Goal: Ask a question

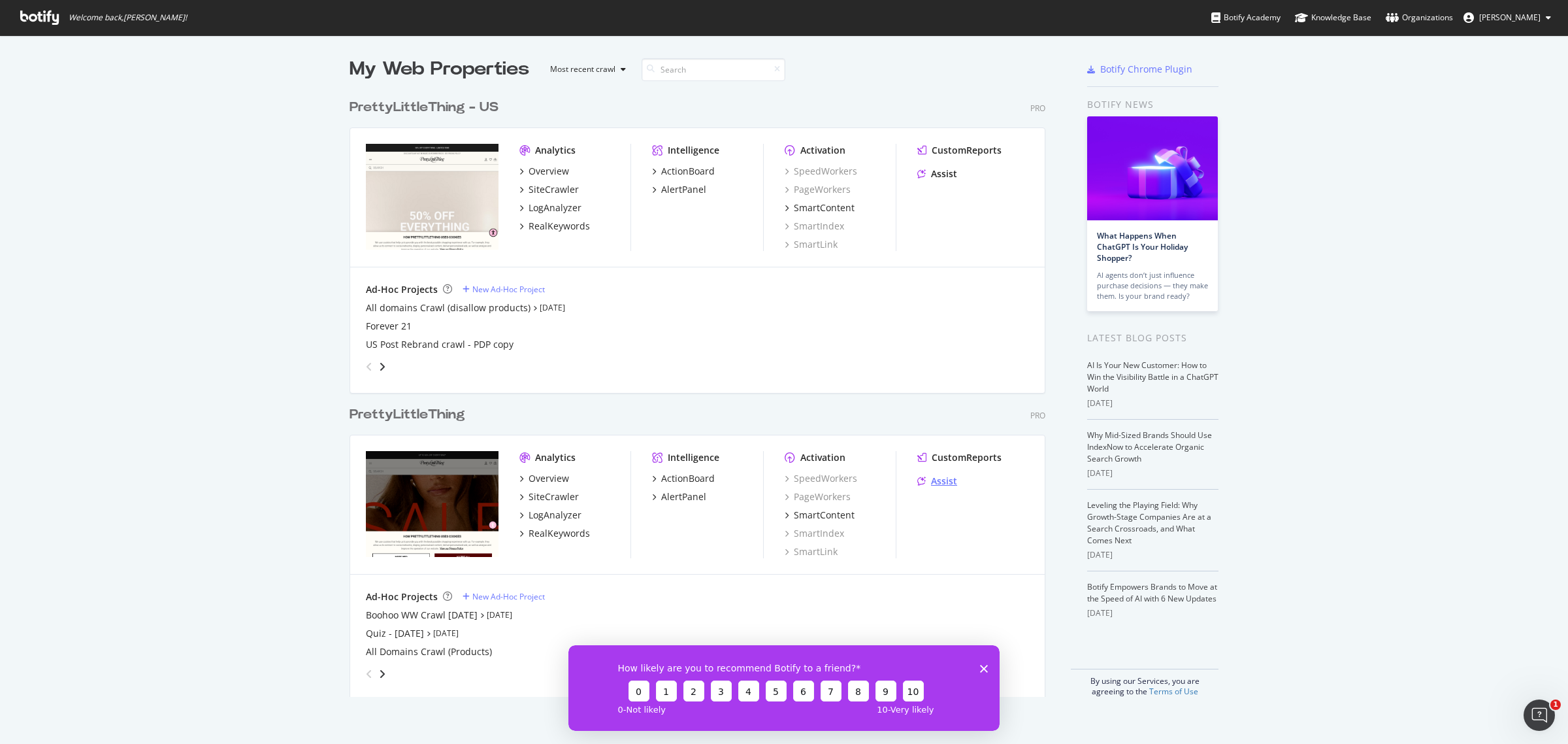
click at [931, 479] on div "Assist" at bounding box center [944, 481] width 26 height 13
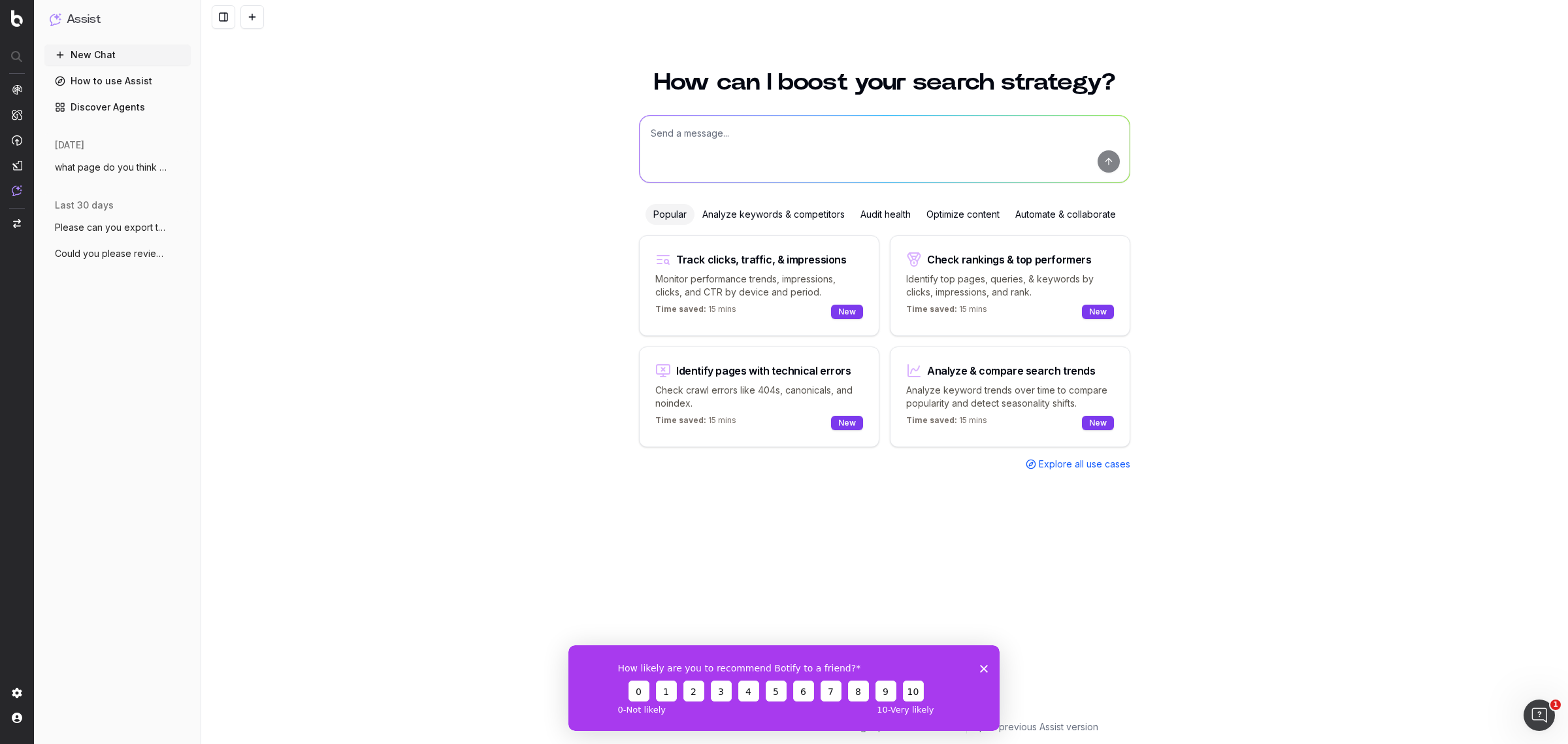
click at [126, 173] on span "what page do you think would work best t" at bounding box center [113, 168] width 115 height 13
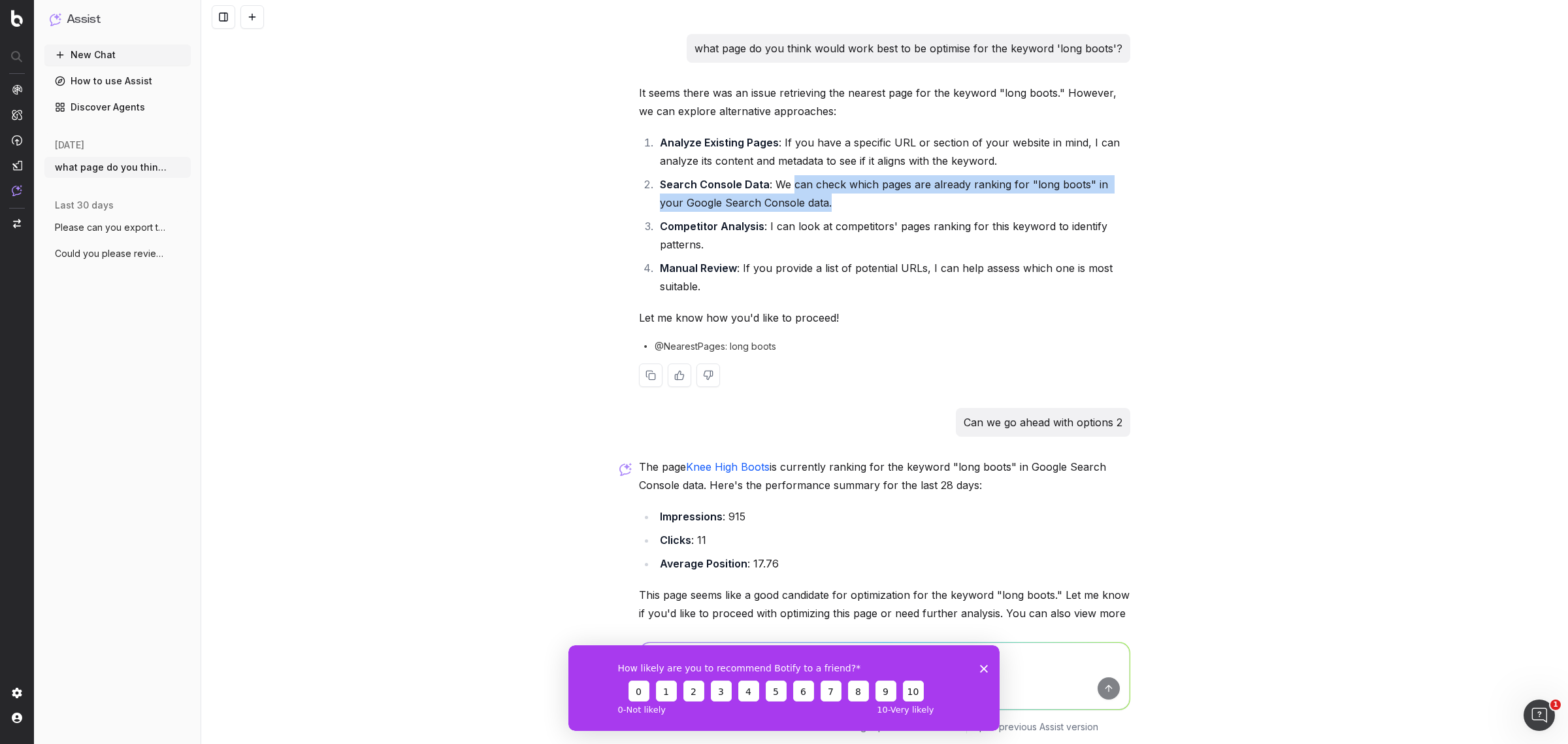
drag, startPoint x: 782, startPoint y: 182, endPoint x: 814, endPoint y: 198, distance: 35.8
click at [814, 198] on li "Search Console Data : We can check which pages are already ranking for "long bo…" at bounding box center [892, 193] width 474 height 37
copy li "can check which pages are already ranking for "long boots" in your Google Searc…"
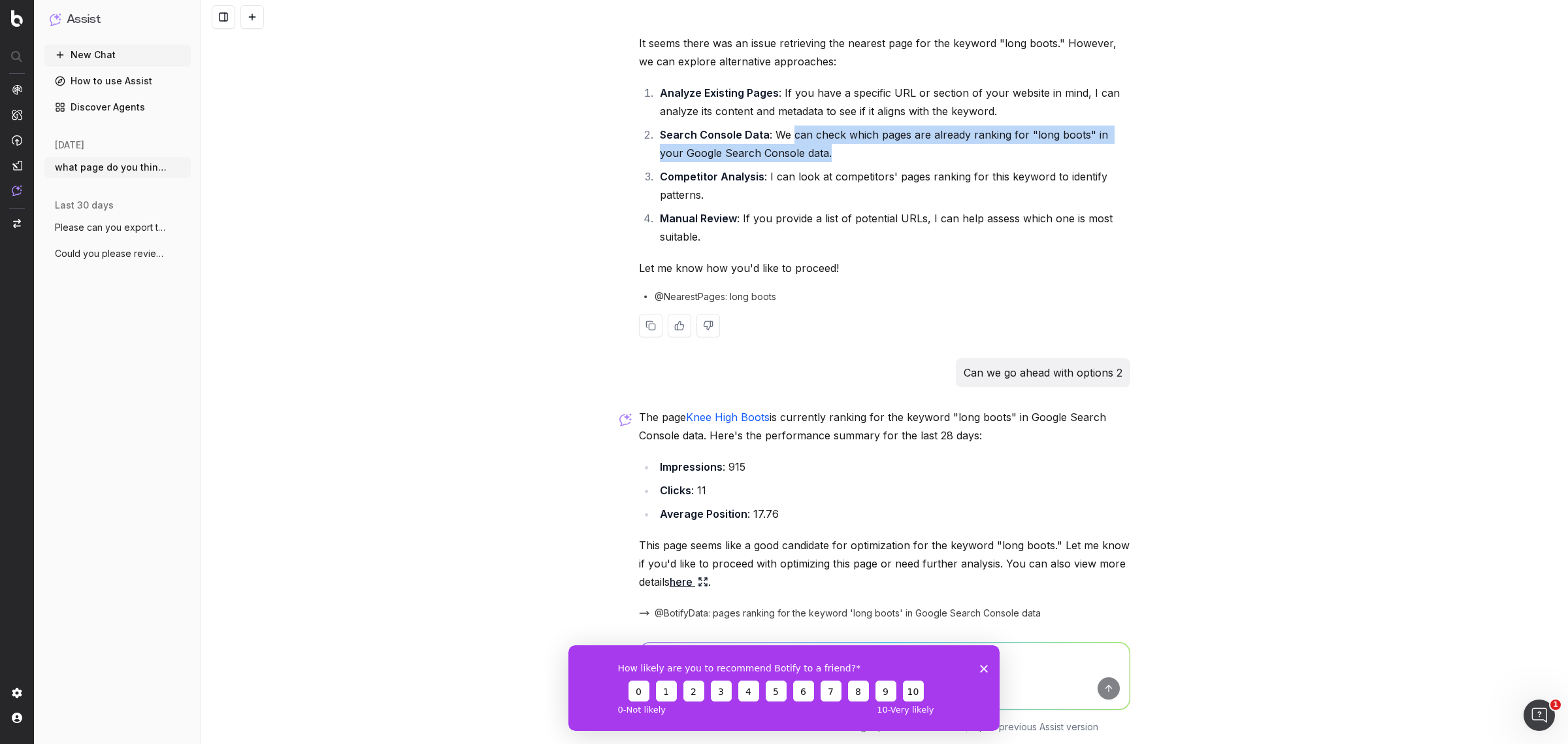
scroll to position [99, 0]
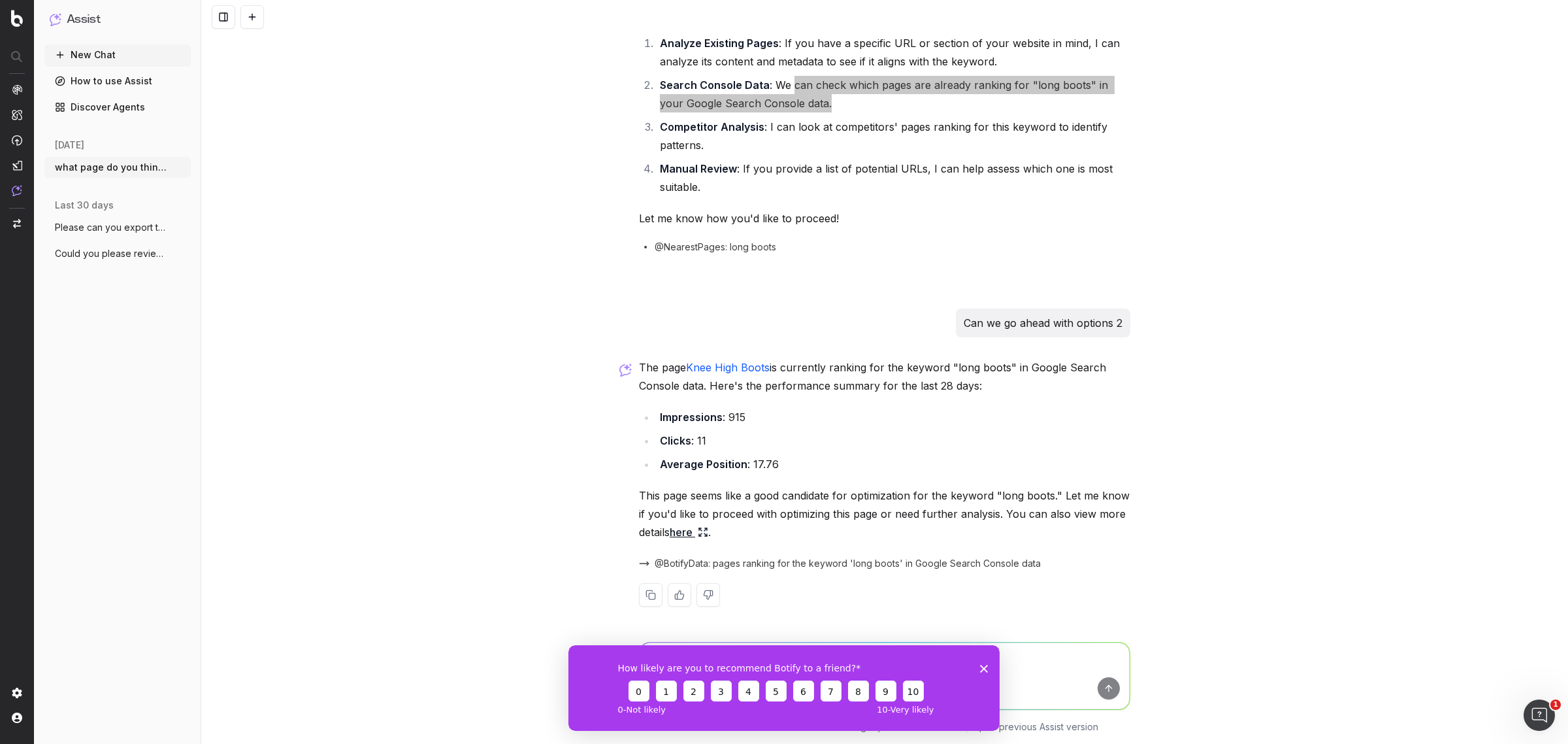
click at [984, 668] on polygon "Close survey" at bounding box center [985, 668] width 8 height 8
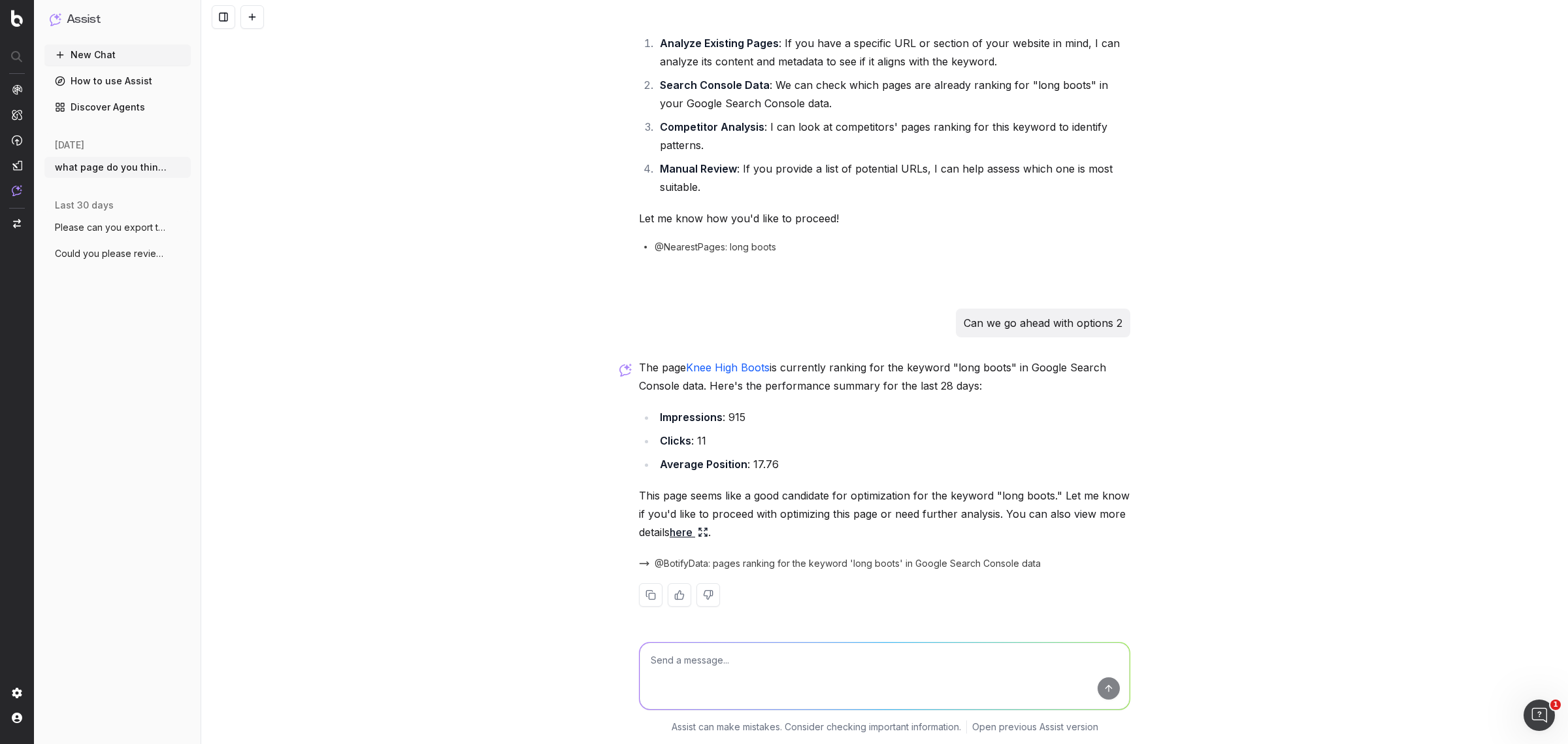
click at [716, 664] on textarea at bounding box center [884, 676] width 490 height 67
paste textarea "can check which pages are already ranking for "long boots" in your Google Searc…"
click at [647, 662] on textarea "can check which pages are already ranking for "long boots" in your Google Searc…" at bounding box center [884, 676] width 490 height 67
drag, startPoint x: 797, startPoint y: 665, endPoint x: 776, endPoint y: 665, distance: 21.0
click at [797, 665] on textarea "Can check which pages are already ranking for "long boots" in your Google Searc…" at bounding box center [884, 676] width 490 height 67
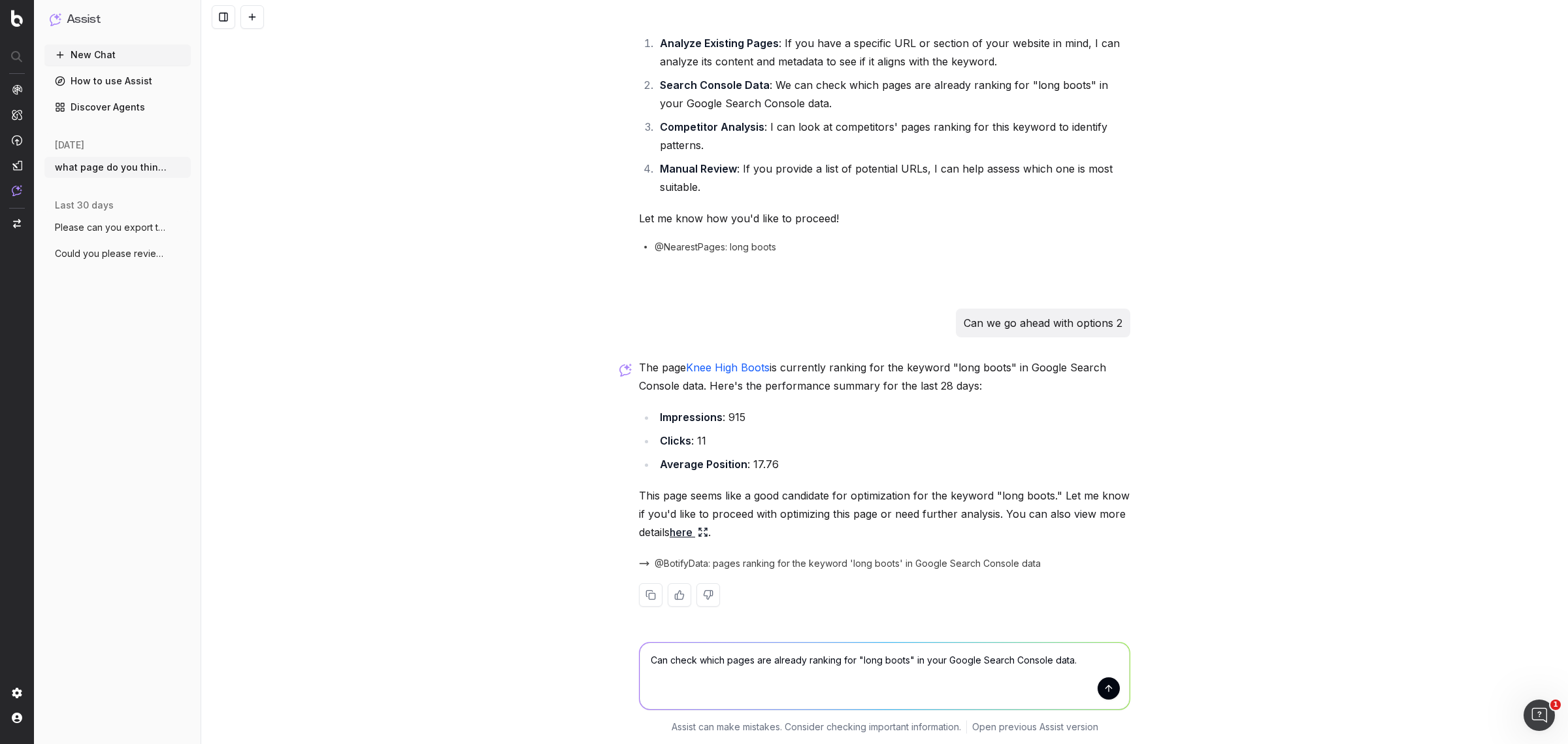
drag, startPoint x: 728, startPoint y: 660, endPoint x: 735, endPoint y: 659, distance: 7.1
click at [728, 660] on textarea "Can check which pages are already ranking for "long boots" in your Google Searc…" at bounding box center [884, 676] width 490 height 67
click at [735, 659] on textarea "Can check which pages are already ranking for "long boots" in your Google Searc…" at bounding box center [884, 676] width 490 height 67
drag, startPoint x: 915, startPoint y: 659, endPoint x: 871, endPoint y: 655, distance: 44.2
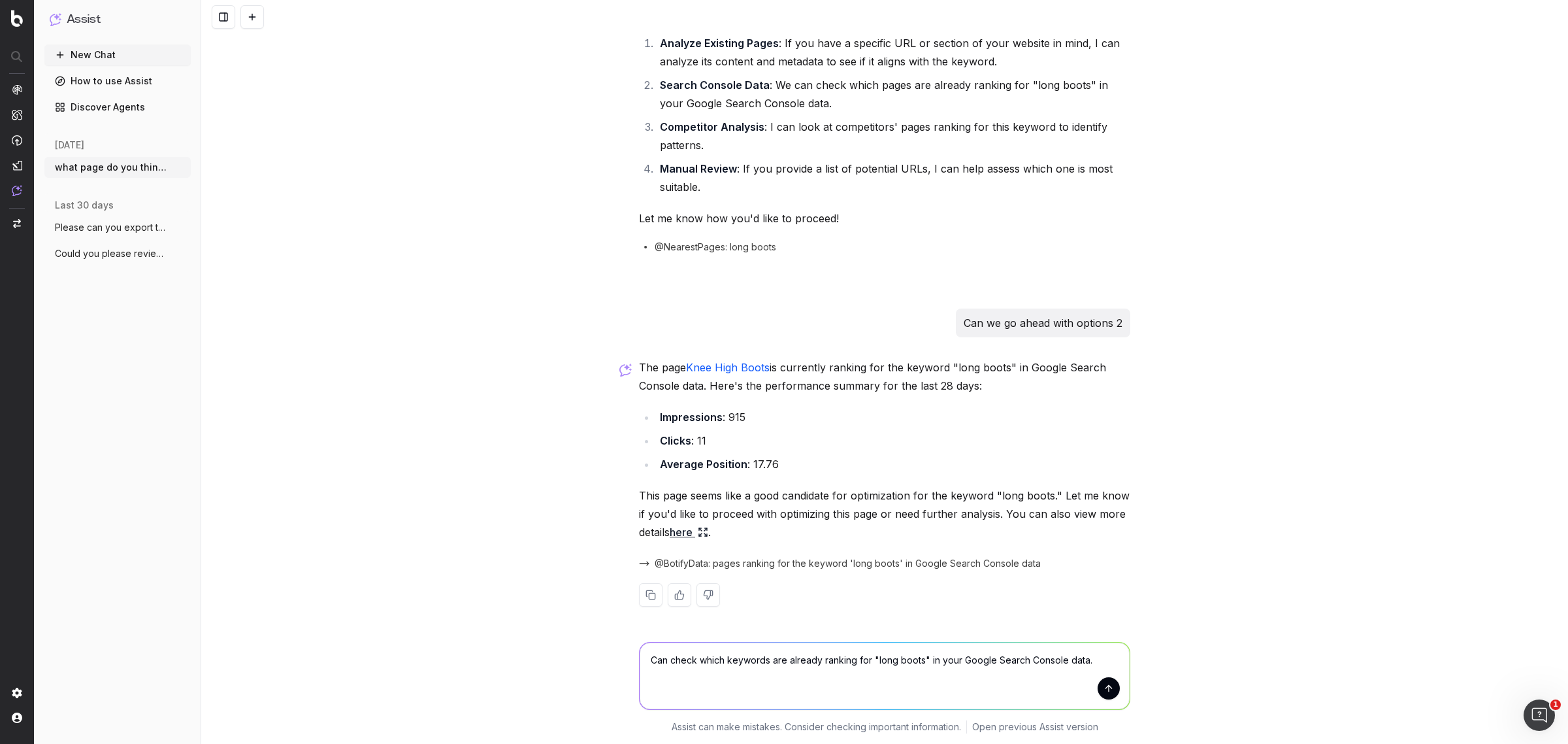
click at [871, 655] on textarea "Can check which keywords are already ranking for "long boots" in your Google Se…" at bounding box center [884, 676] width 490 height 67
drag, startPoint x: 898, startPoint y: 672, endPoint x: 903, endPoint y: 662, distance: 11.2
click at [898, 672] on textarea "Can check which keywords are already ranking for "long boots" in your Google Se…" at bounding box center [884, 676] width 490 height 67
drag, startPoint x: 913, startPoint y: 662, endPoint x: 869, endPoint y: 659, distance: 44.1
click at [869, 659] on textarea "Can check which keywords are already ranking for "long boots" in your Google Se…" at bounding box center [884, 676] width 490 height 67
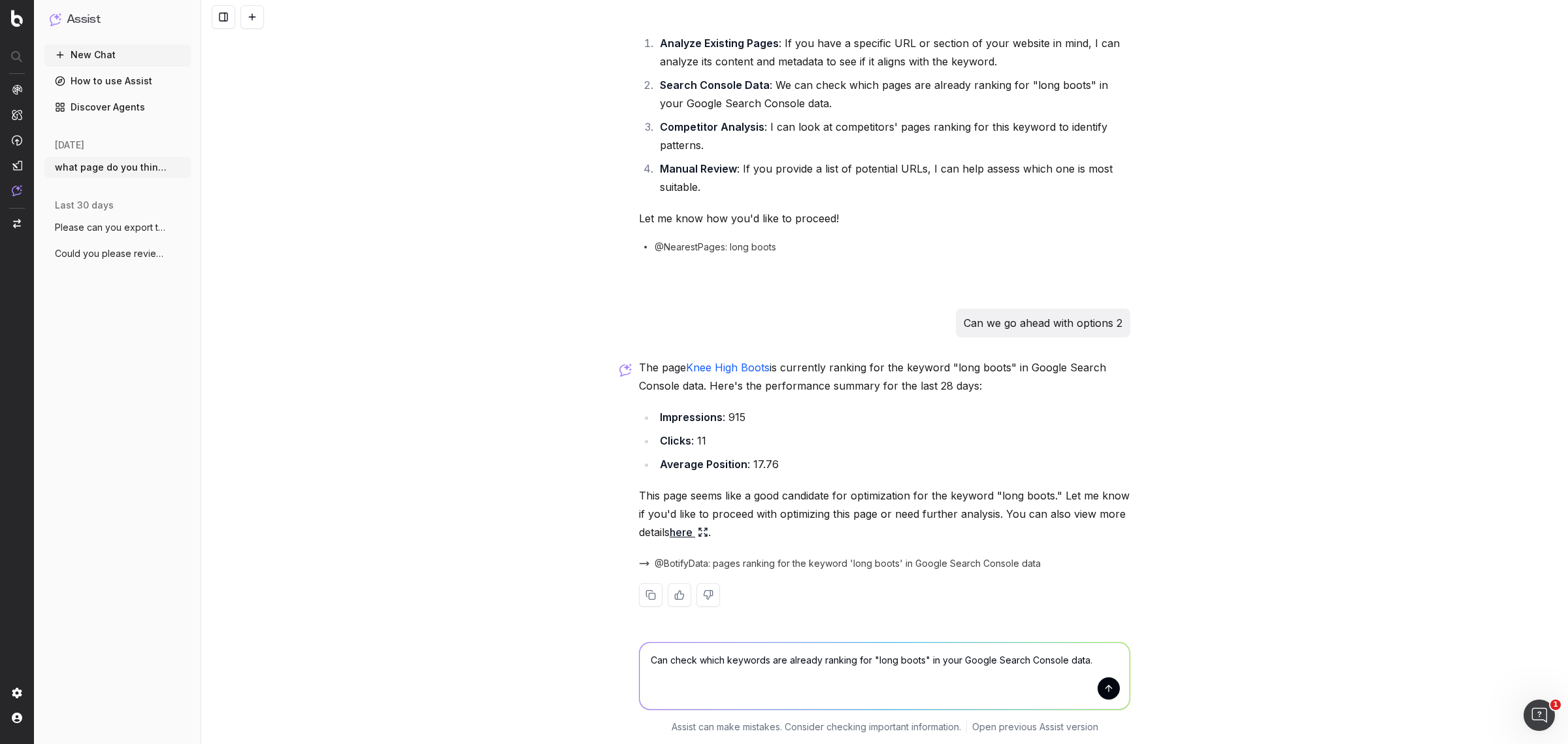
paste textarea "https://www.prettylittlething.com/shoes/boots/over-the-knee-boots.html"
type textarea "Can check which keywords are already ranking for "https://www.prettylittlething…"
click at [919, 675] on textarea "Can check which keywords are already ranking for "https://www.prettylittlething…" at bounding box center [884, 676] width 490 height 67
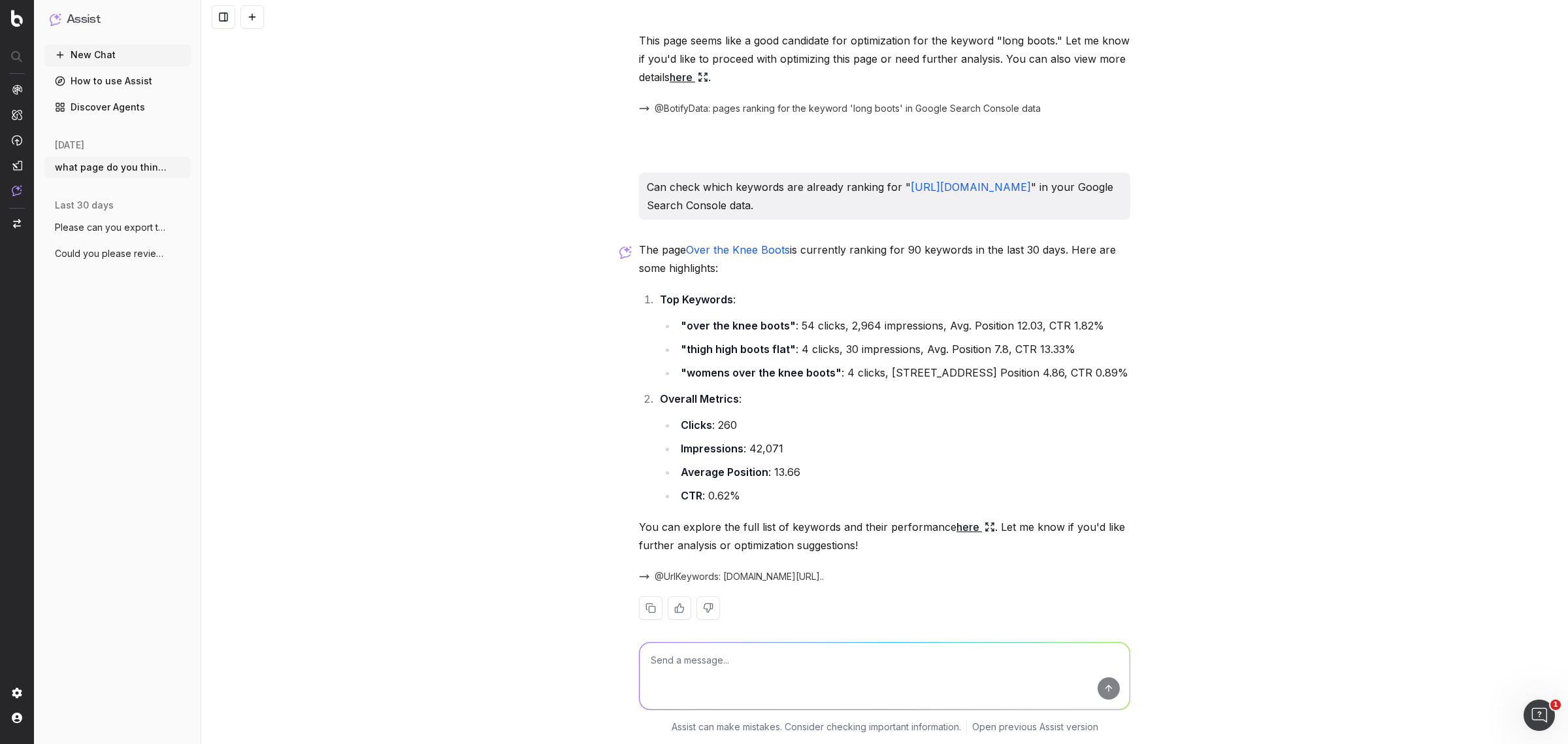
scroll to position [585, 0]
